Goal: Task Accomplishment & Management: Manage account settings

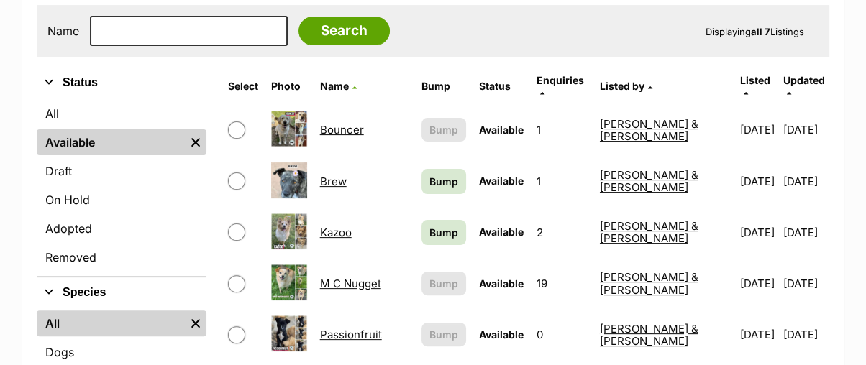
scroll to position [399, 0]
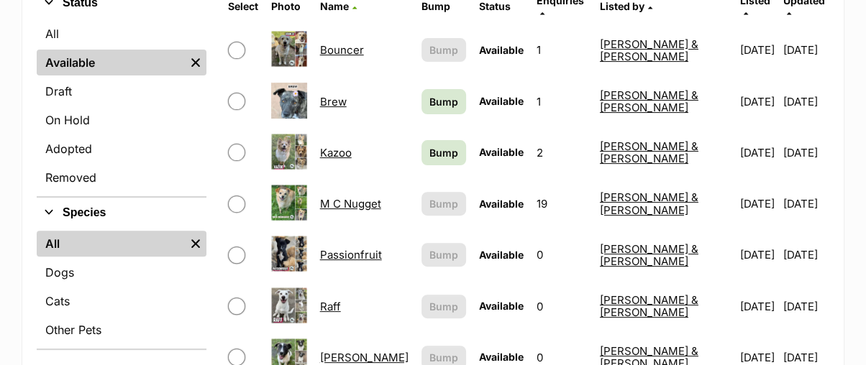
click at [382, 248] on link "Passionfruit" at bounding box center [351, 255] width 62 height 14
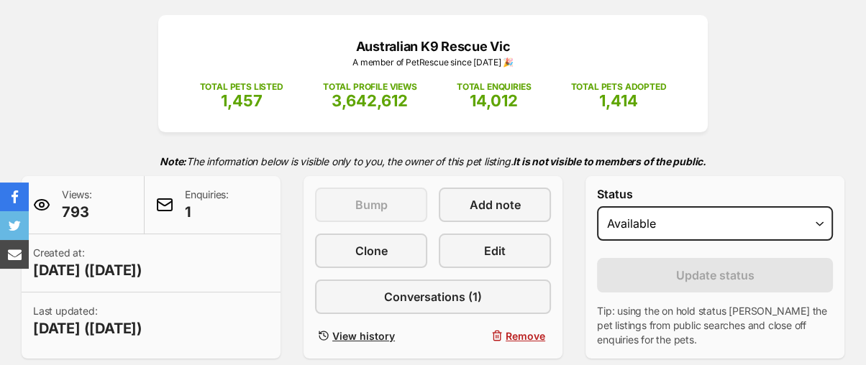
scroll to position [239, 0]
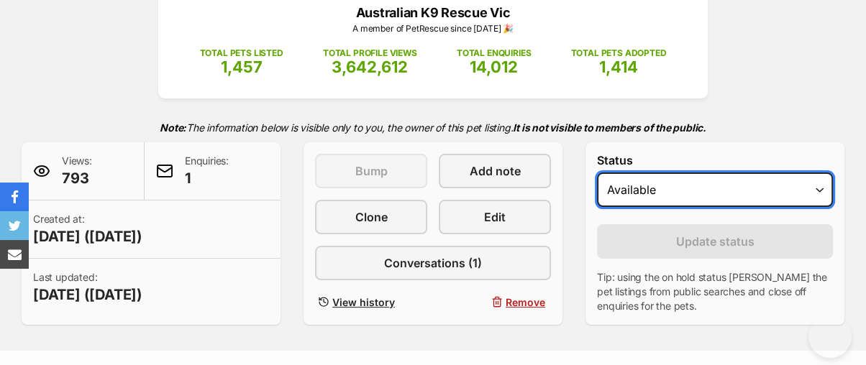
click at [710, 173] on select "Draft - not available as listing has enquires Available On hold Adopted" at bounding box center [715, 190] width 236 height 35
select select "rehomed"
click at [597, 173] on select "Draft - not available as listing has enquires Available On hold Adopted" at bounding box center [715, 190] width 236 height 35
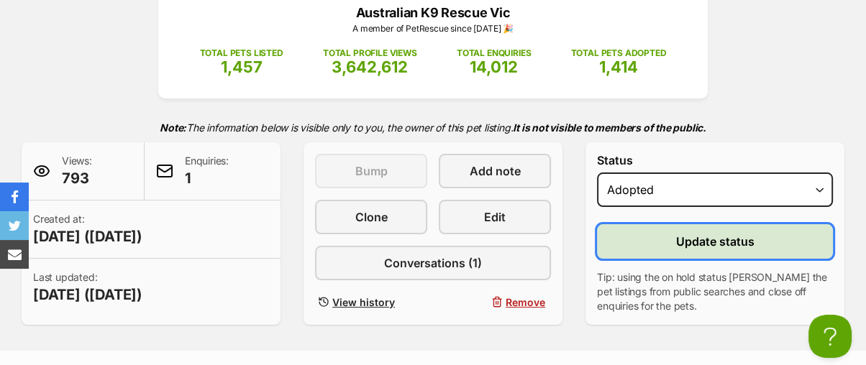
click at [669, 224] on button "Update status" at bounding box center [715, 241] width 236 height 35
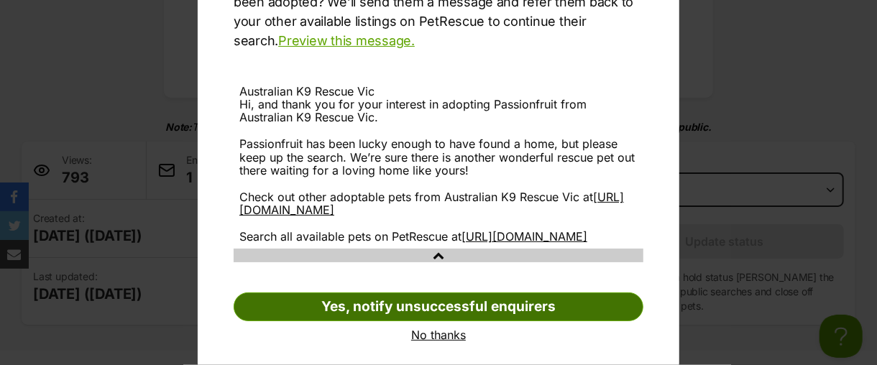
click at [600, 321] on link "Yes, notify unsuccessful enquirers" at bounding box center [439, 307] width 410 height 29
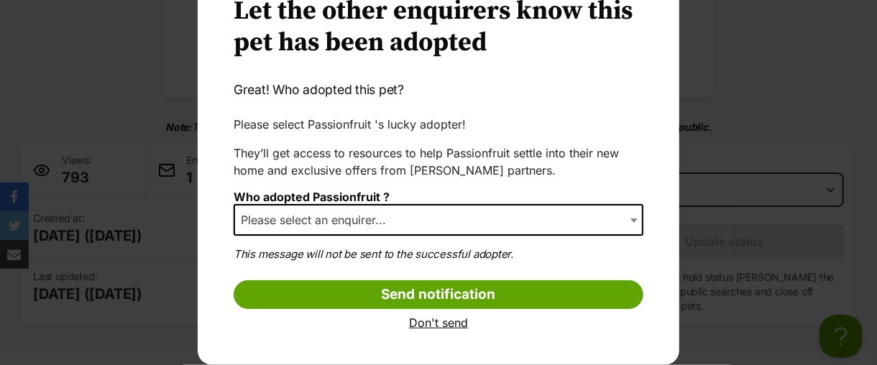
scroll to position [76, 0]
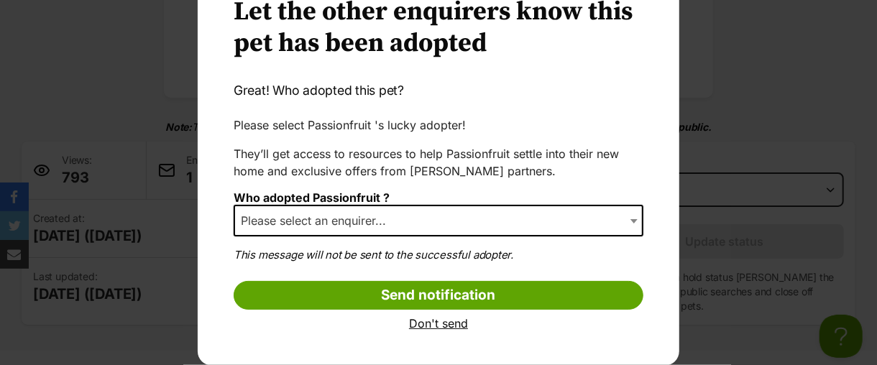
click at [629, 214] on span "Dialog Window - Close (Press escape to close)" at bounding box center [636, 221] width 14 height 32
click at [631, 220] on b "Dialog Window - Close (Press escape to close)" at bounding box center [634, 221] width 7 height 4
click at [631, 219] on b "Dialog Window - Close (Press escape to close)" at bounding box center [634, 221] width 7 height 4
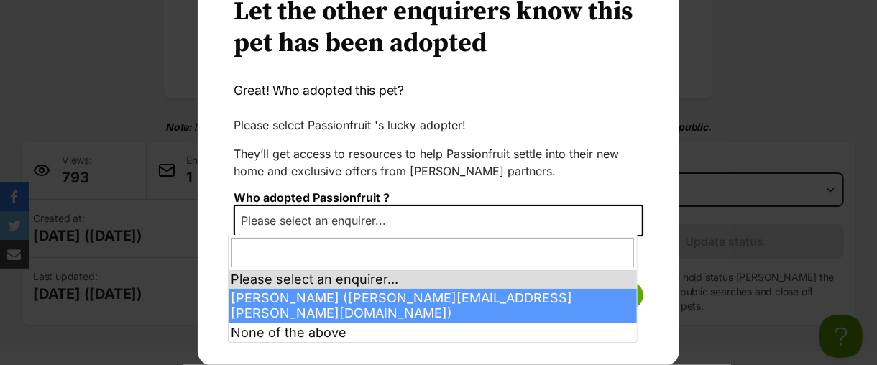
select select "other"
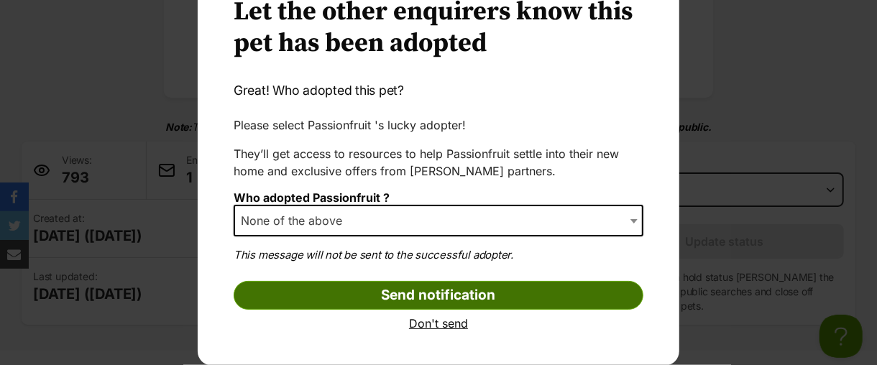
click at [360, 288] on input "Send notification" at bounding box center [439, 295] width 410 height 29
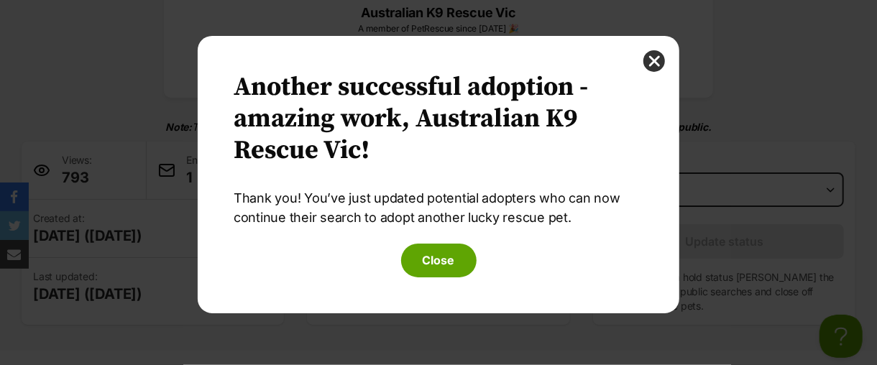
scroll to position [0, 0]
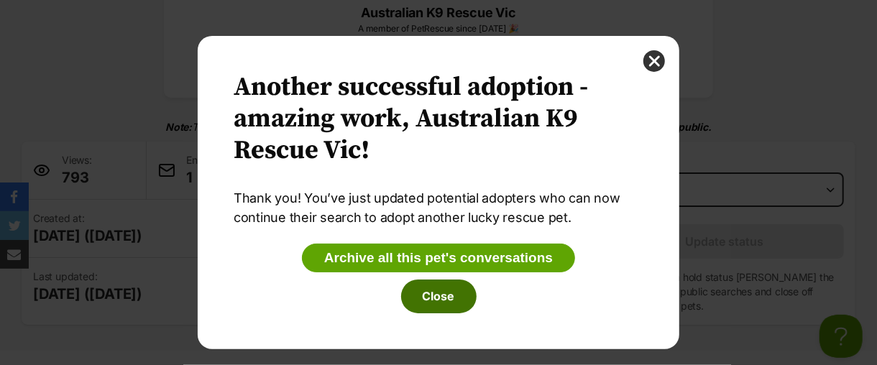
click at [432, 293] on button "Close" at bounding box center [439, 296] width 76 height 33
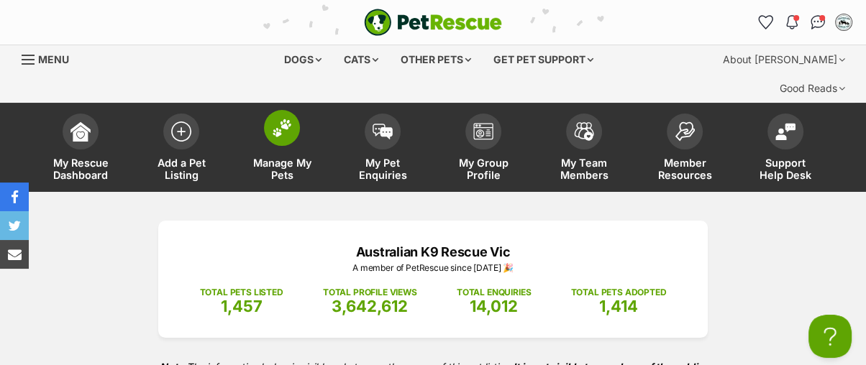
click at [287, 119] on img at bounding box center [282, 128] width 20 height 19
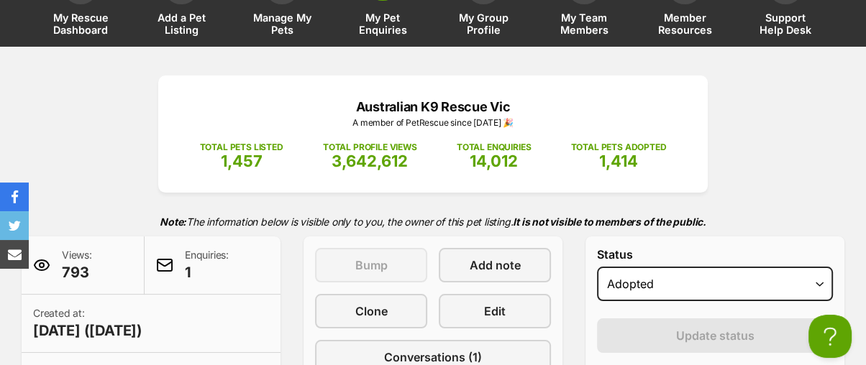
scroll to position [160, 0]
